Goal: Find specific page/section: Find specific page/section

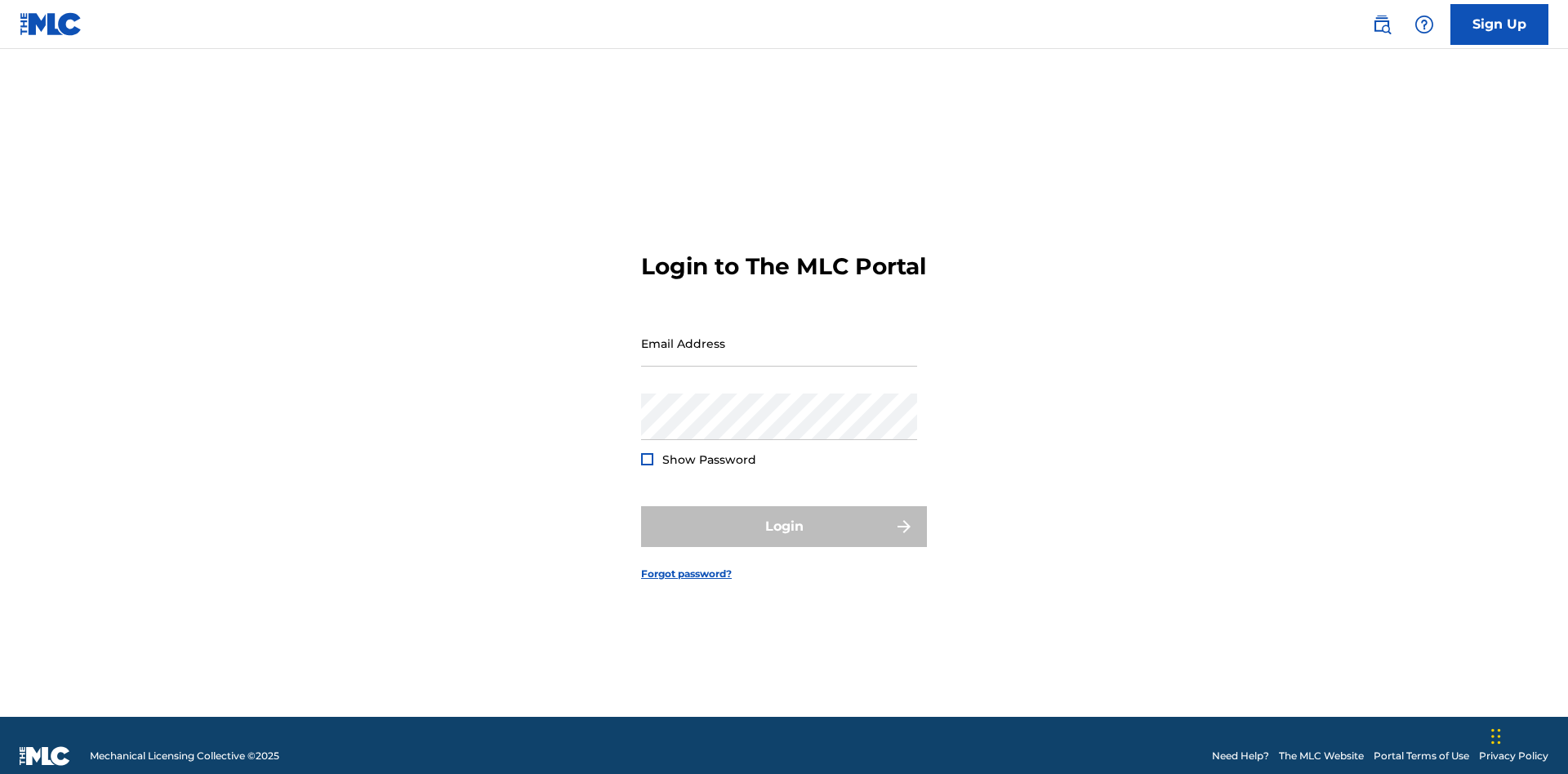
scroll to position [21, 0]
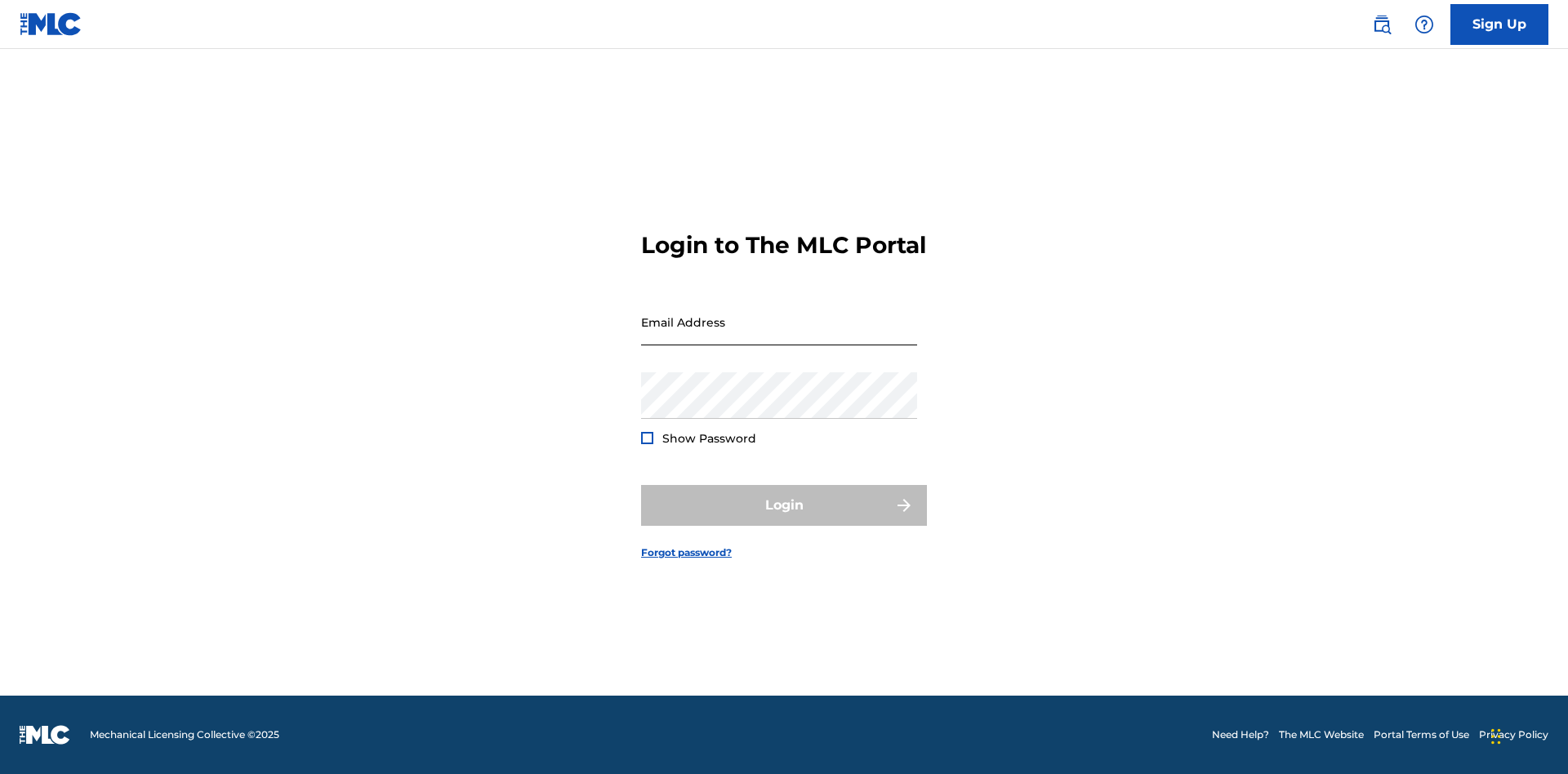
click at [779, 335] on input "Email Address" at bounding box center [778, 323] width 276 height 47
type input "[EMAIL_ADDRESS][DOMAIN_NAME]"
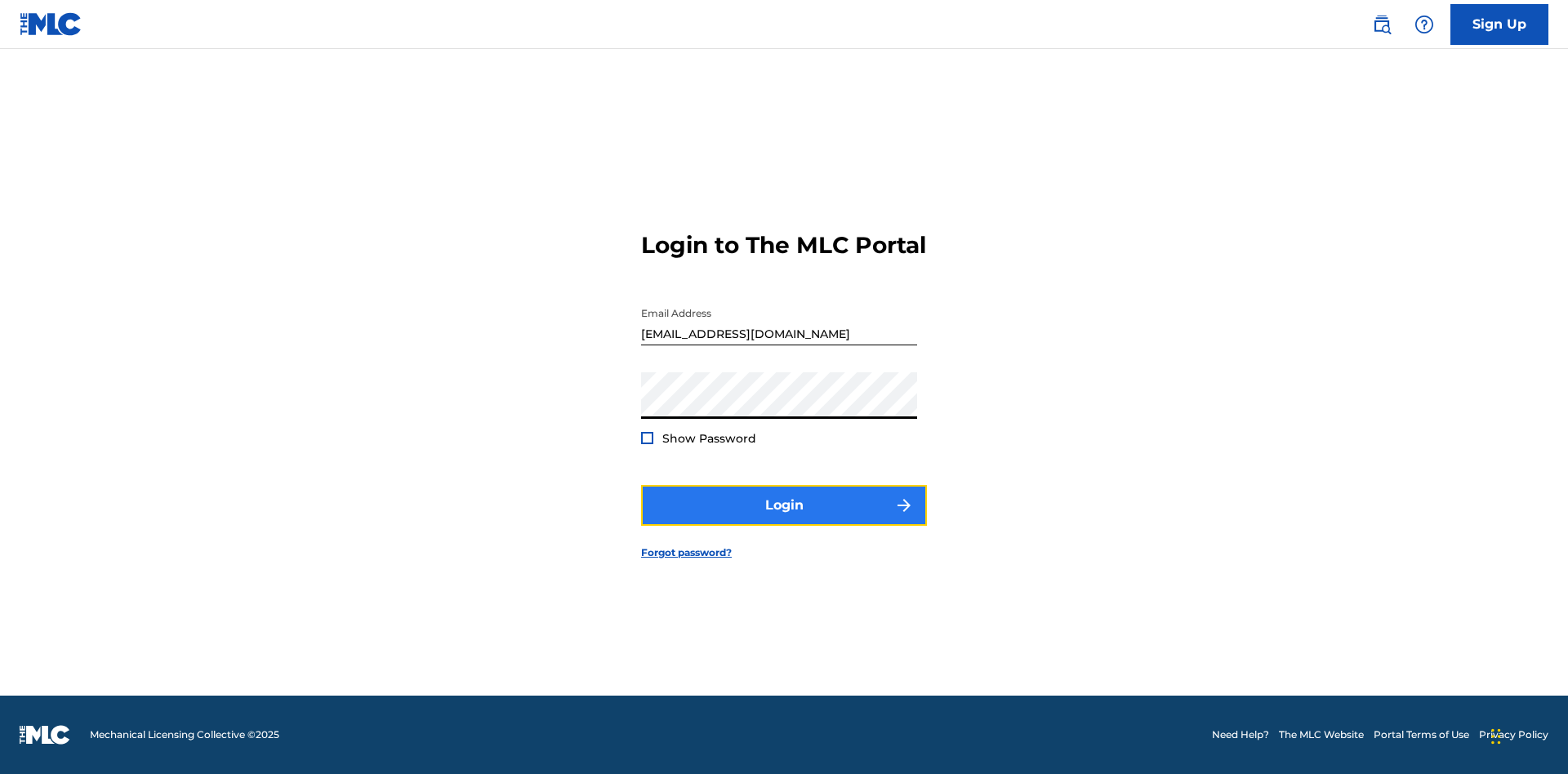
click at [784, 520] on button "Login" at bounding box center [783, 505] width 286 height 41
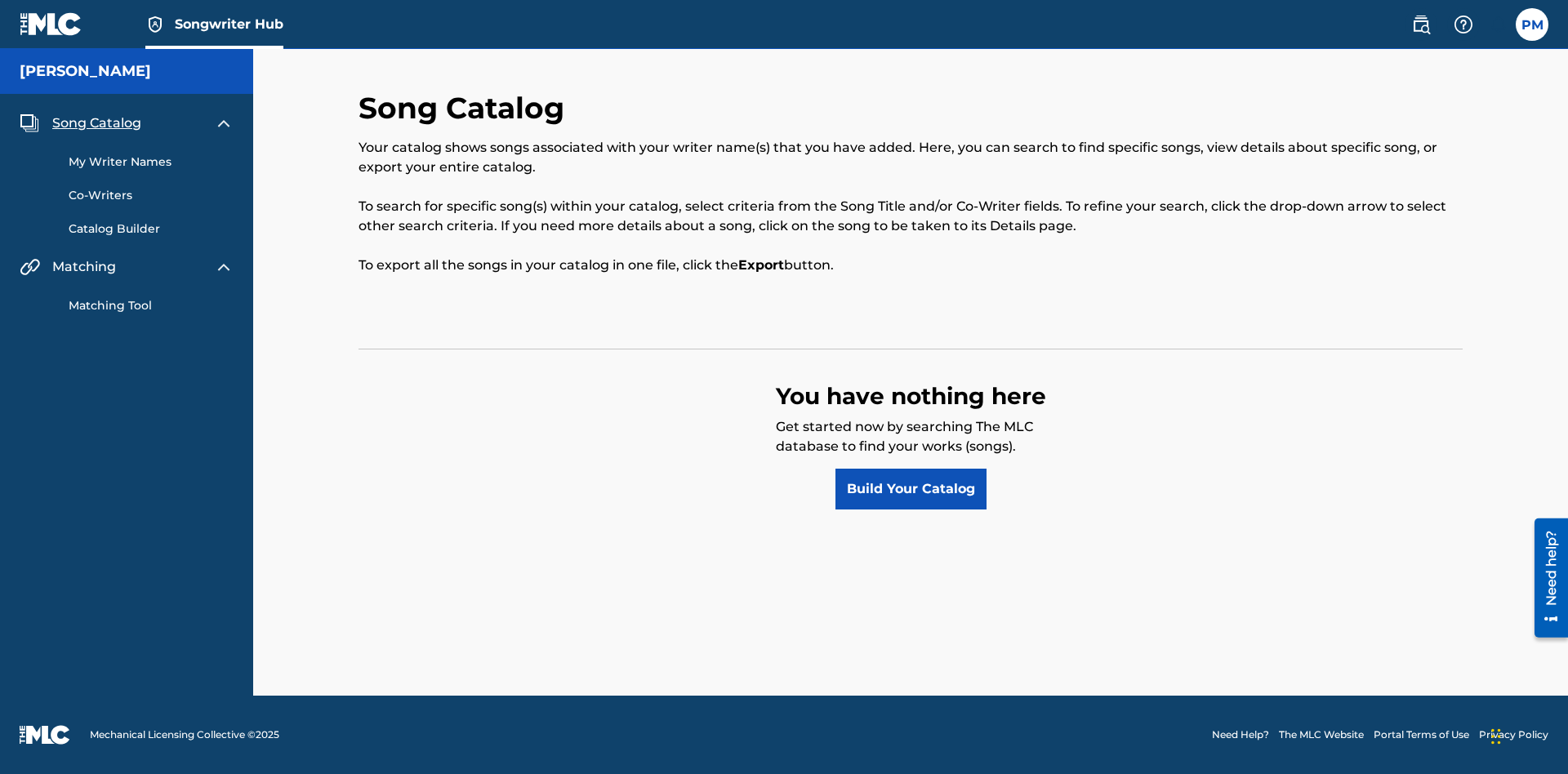
click at [228, 23] on span "Songwriter Hub" at bounding box center [228, 23] width 108 height 19
